Goal: Information Seeking & Learning: Learn about a topic

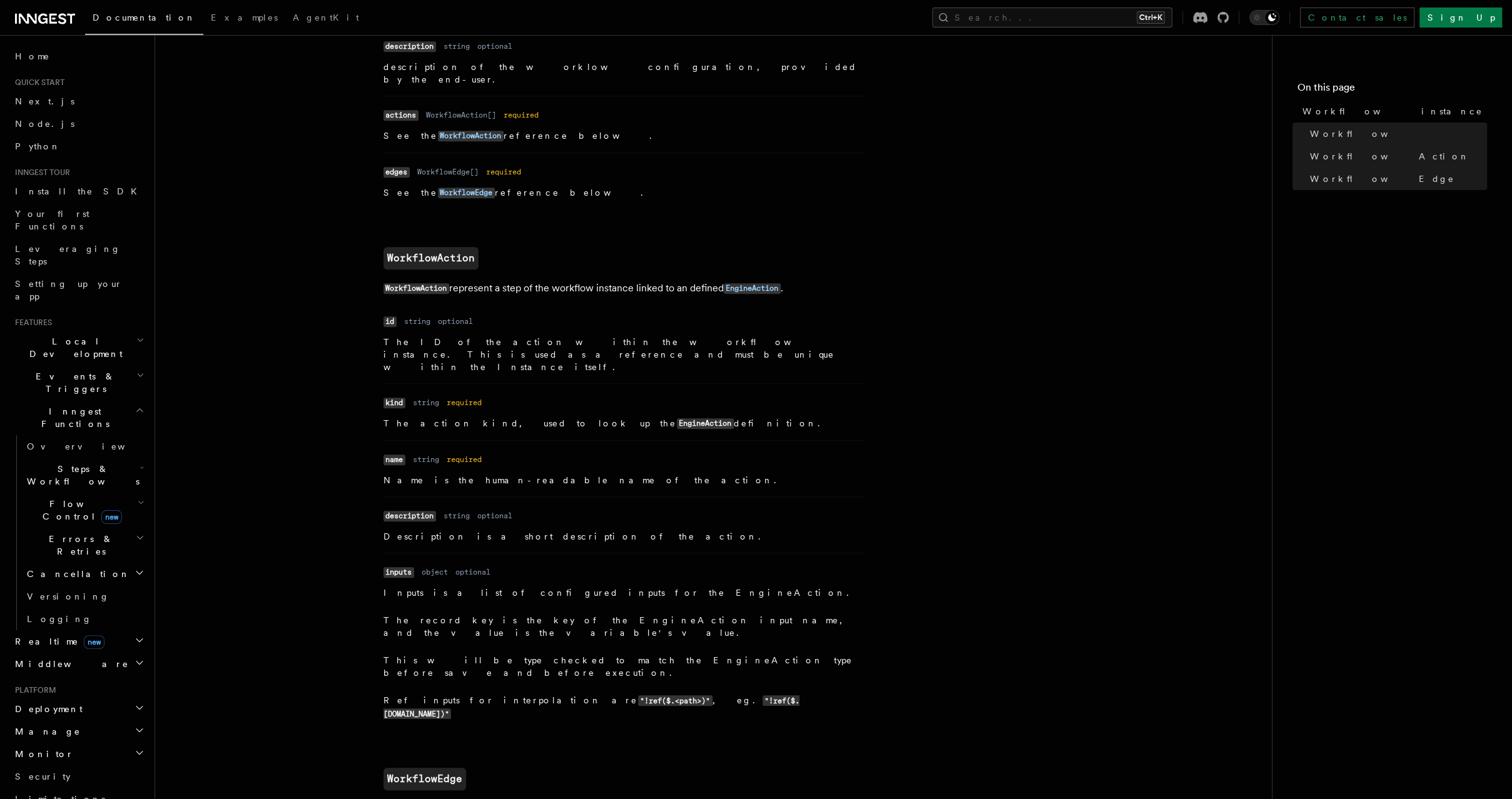
scroll to position [1139, 0]
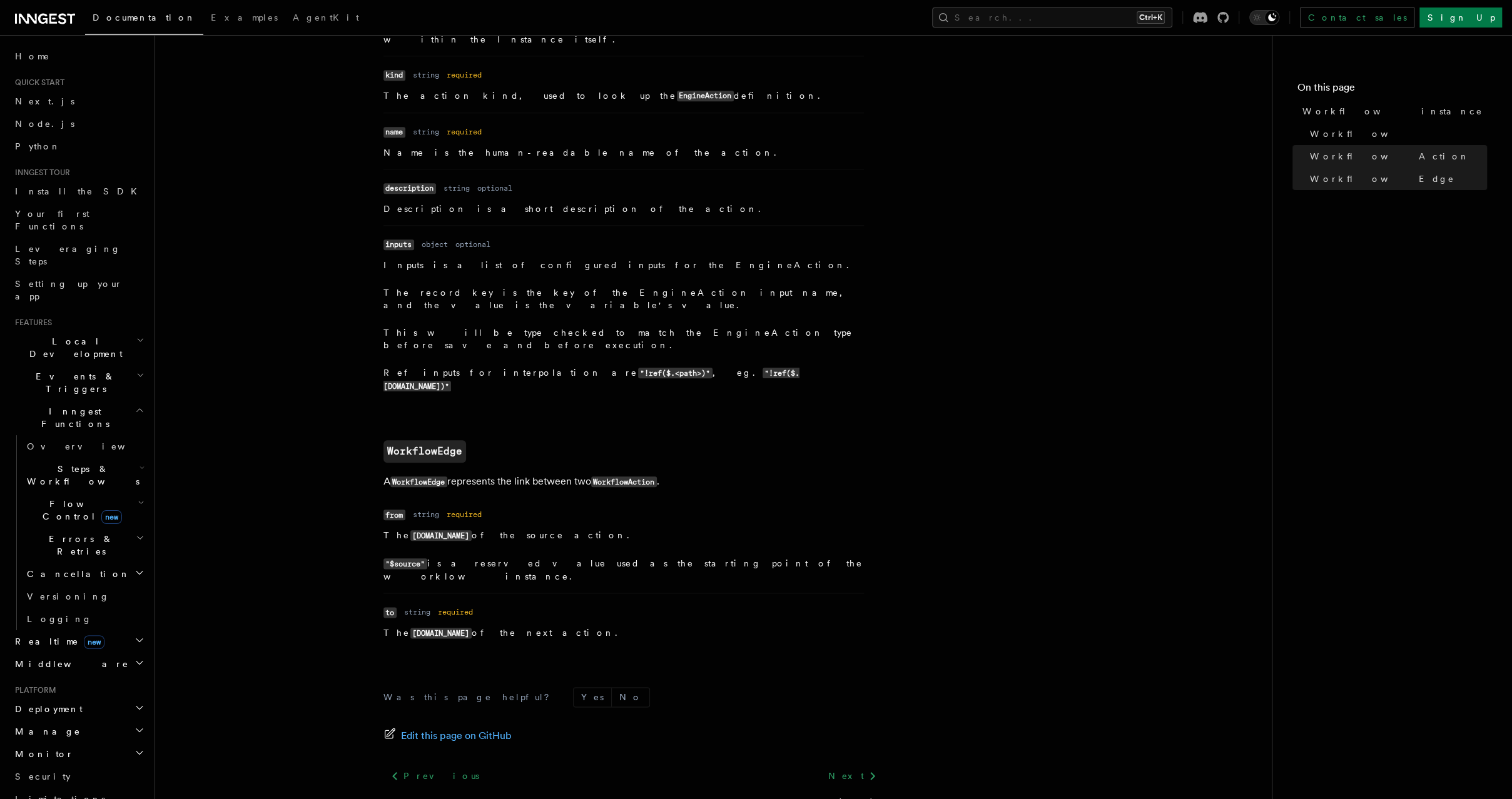
click at [135, 568] on icon "button" at bounding box center [139, 573] width 10 height 10
click at [115, 586] on link "Overview" at bounding box center [90, 597] width 113 height 23
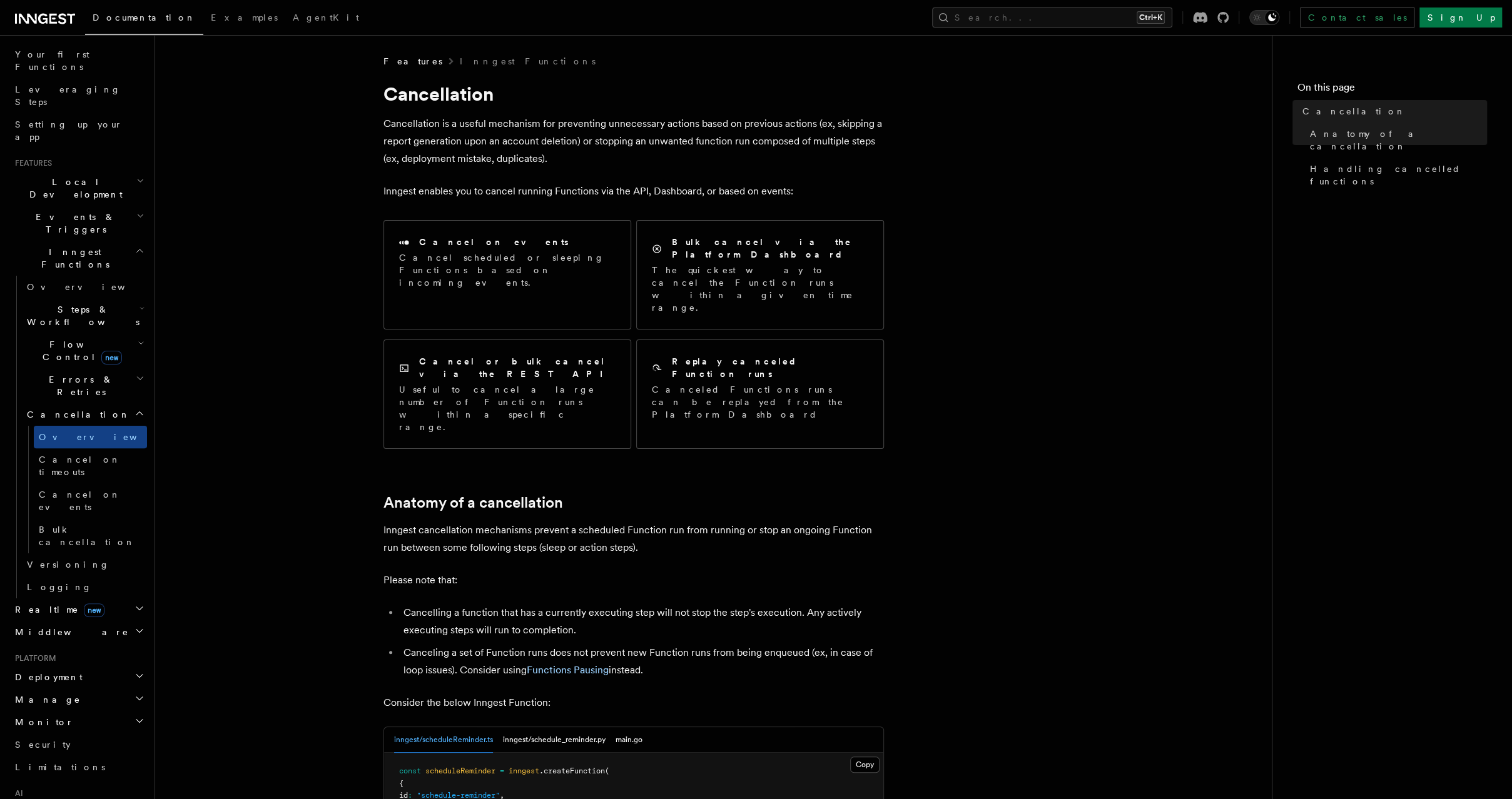
scroll to position [291, 0]
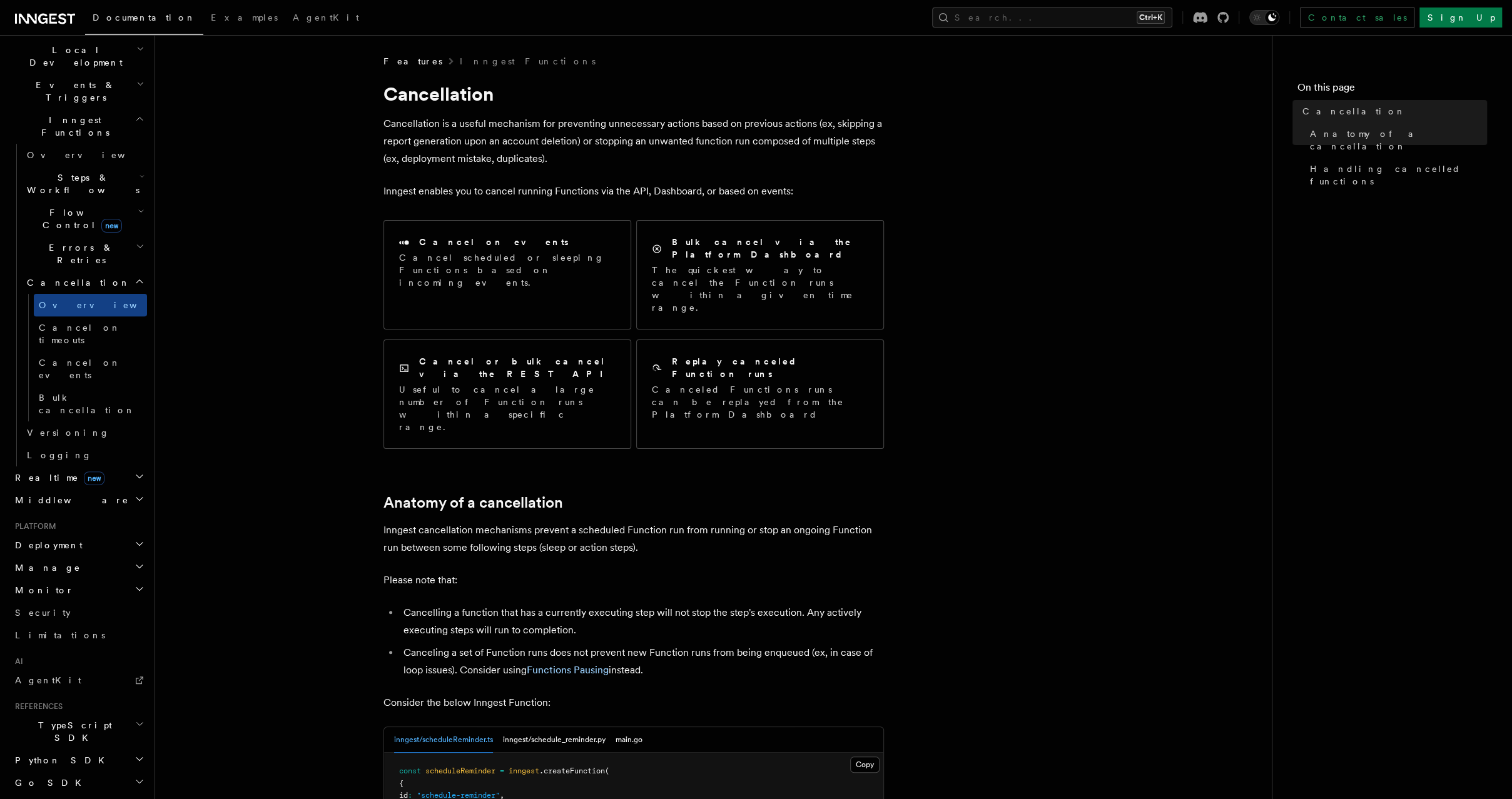
click at [101, 466] on h2 "Realtime new" at bounding box center [78, 477] width 137 height 23
click at [105, 489] on link "Overview" at bounding box center [84, 500] width 125 height 23
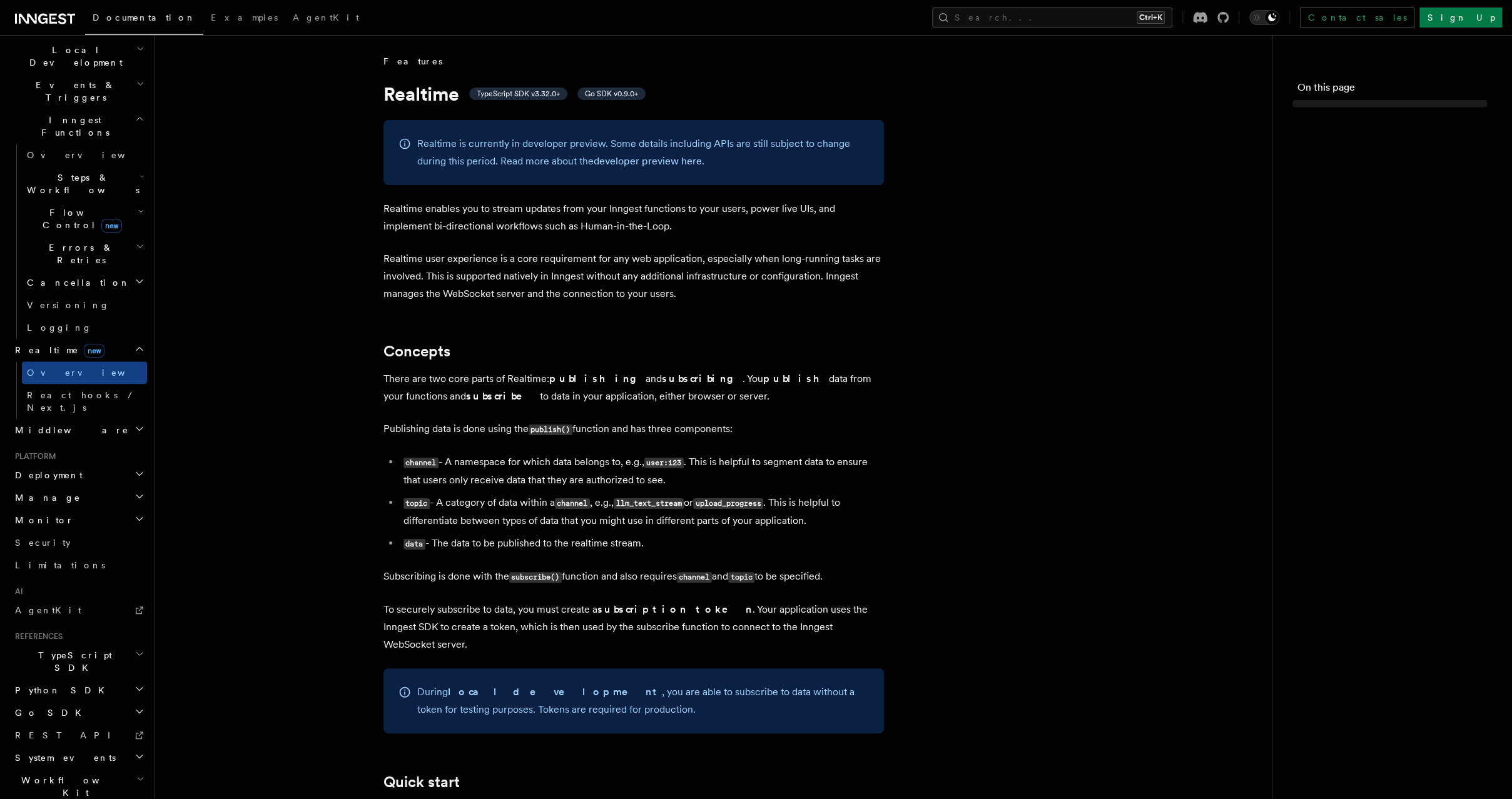
scroll to position [246, 0]
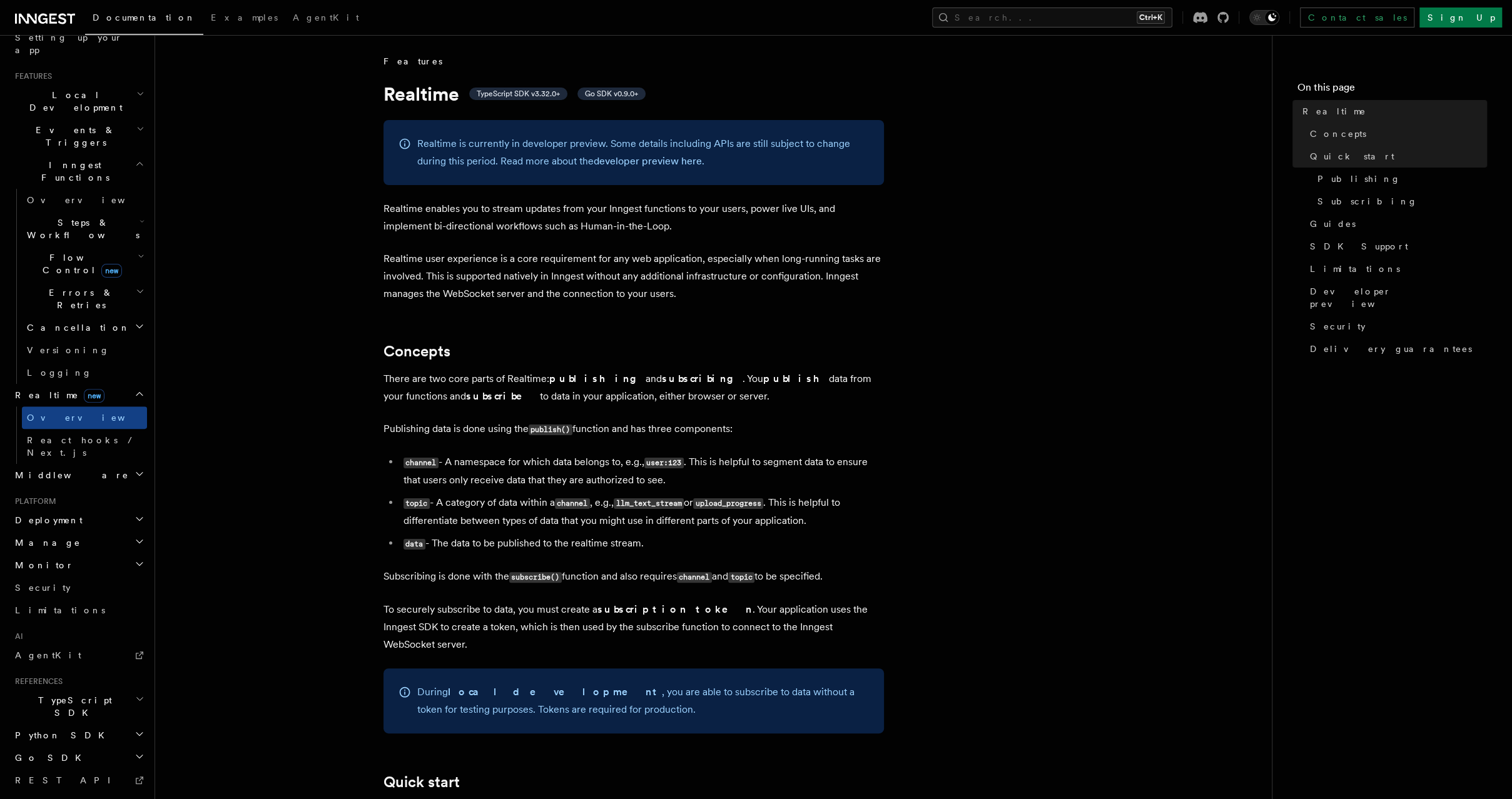
click at [104, 509] on h2 "Deployment" at bounding box center [78, 520] width 137 height 23
click at [108, 531] on link "Overview" at bounding box center [84, 542] width 125 height 23
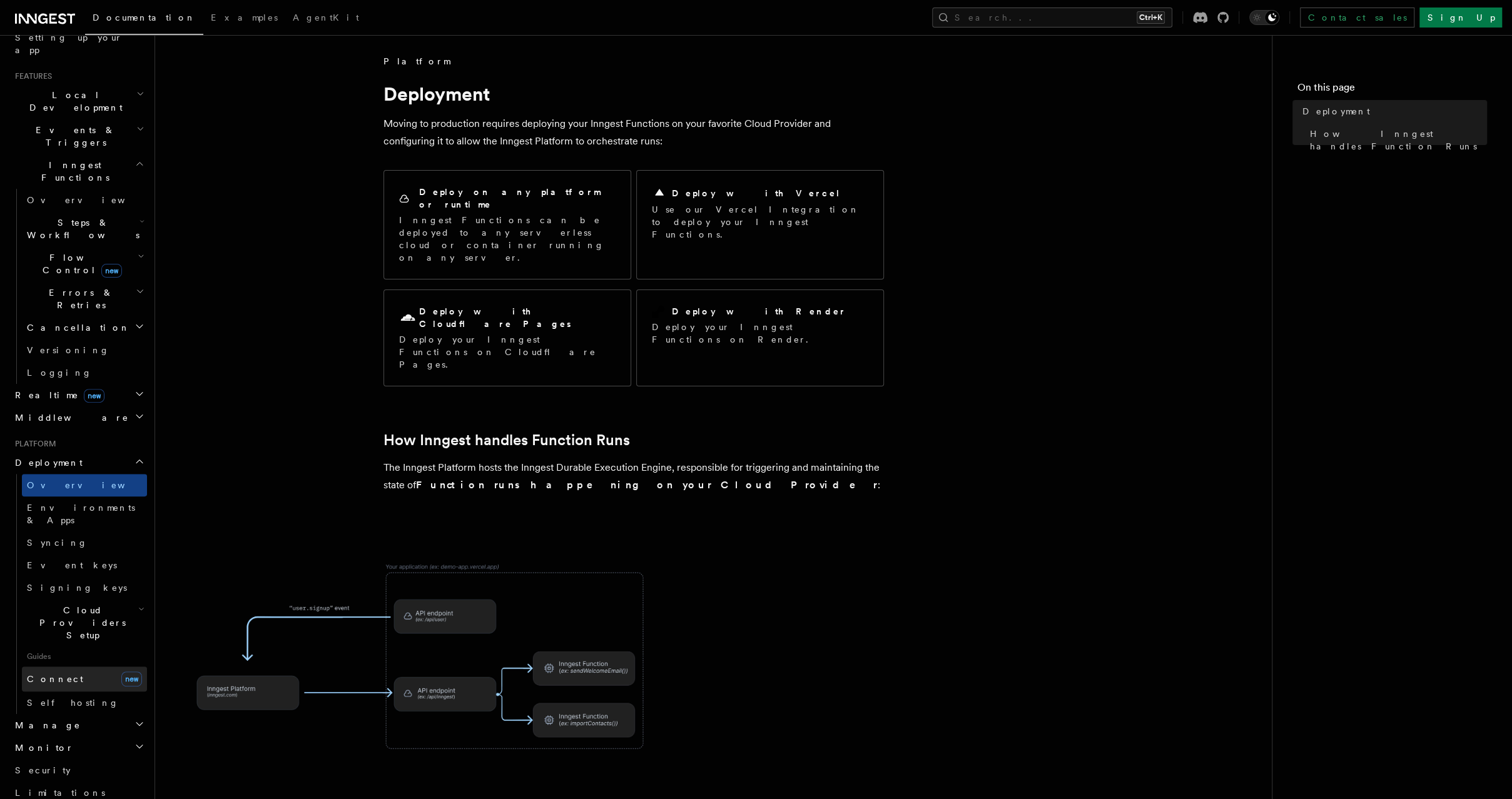
click at [125, 672] on span "new" at bounding box center [131, 679] width 21 height 15
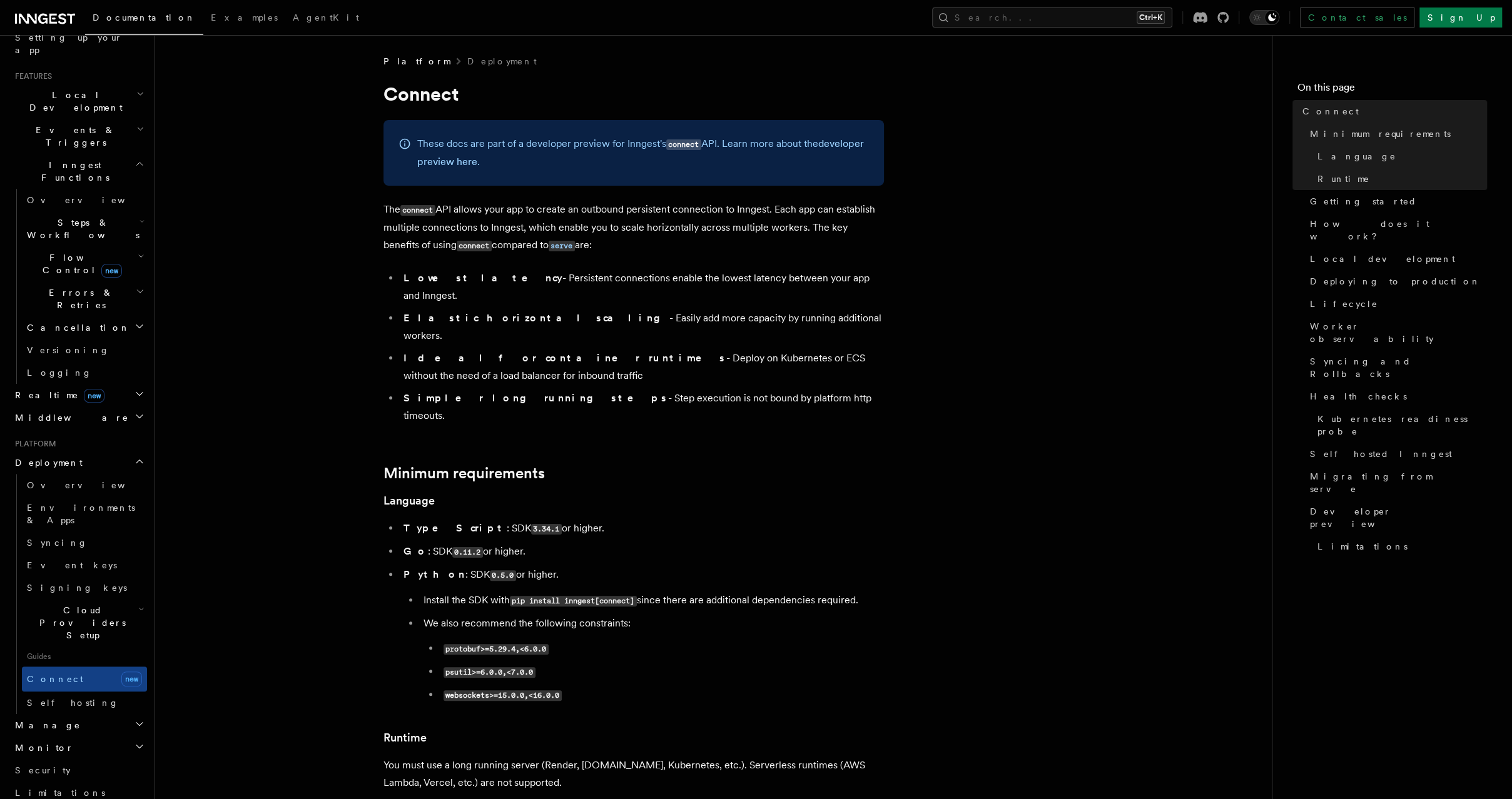
click at [107, 714] on h2 "Manage" at bounding box center [78, 725] width 137 height 23
click at [104, 692] on link "Self hosting" at bounding box center [84, 703] width 125 height 23
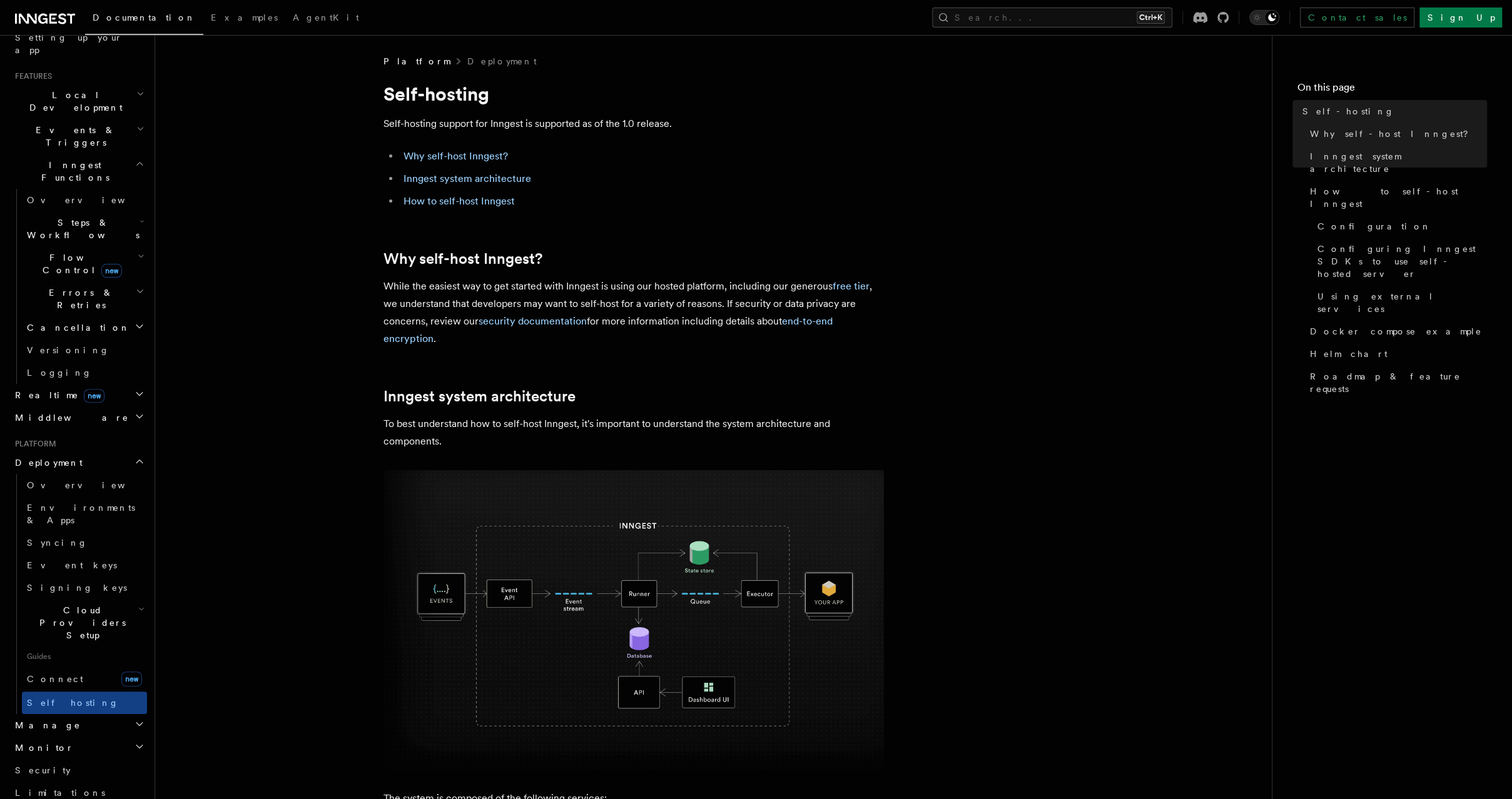
scroll to position [105, 0]
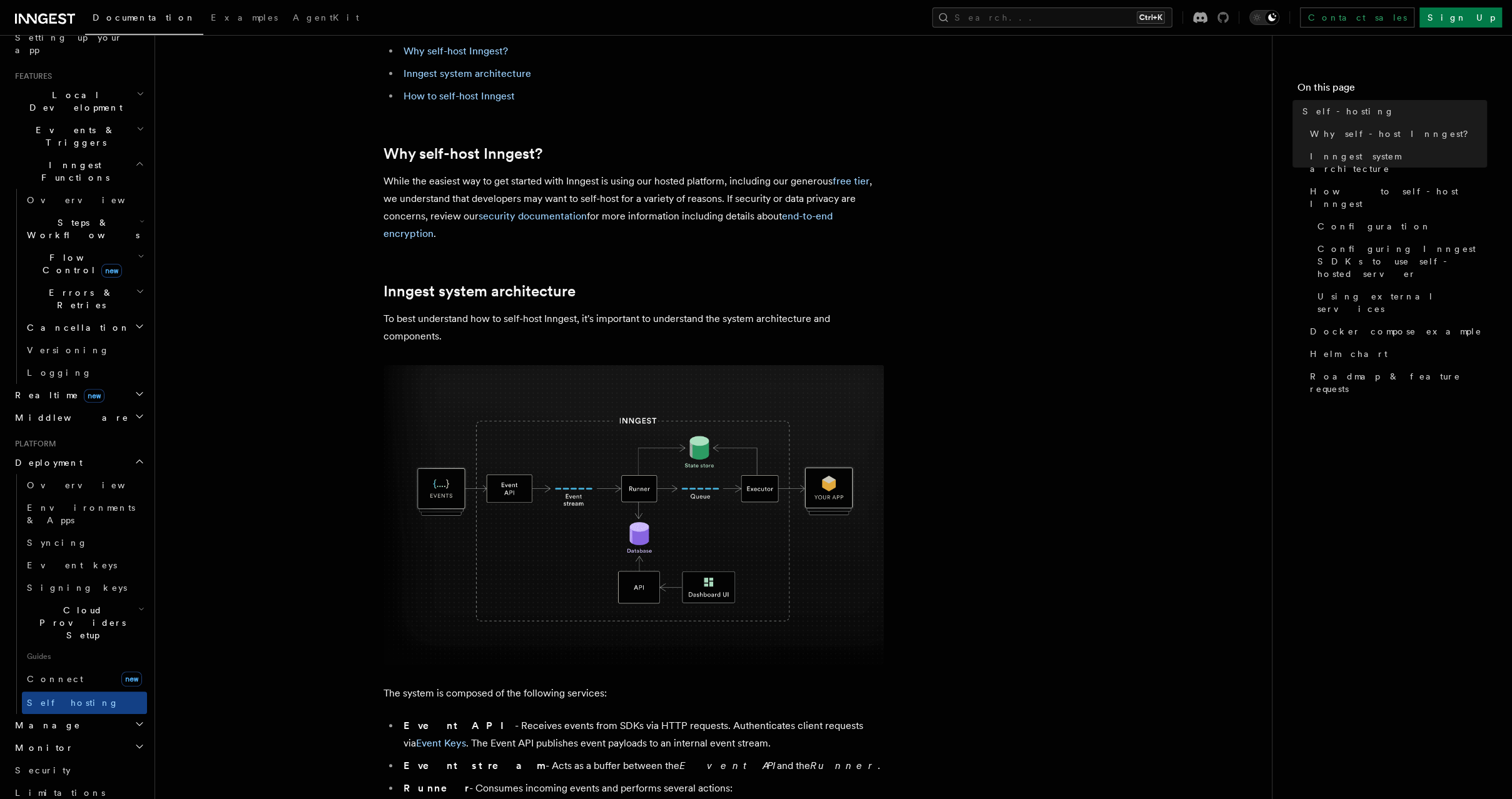
click at [1228, 19] on icon at bounding box center [1223, 17] width 11 height 11
